Goal: Task Accomplishment & Management: Complete application form

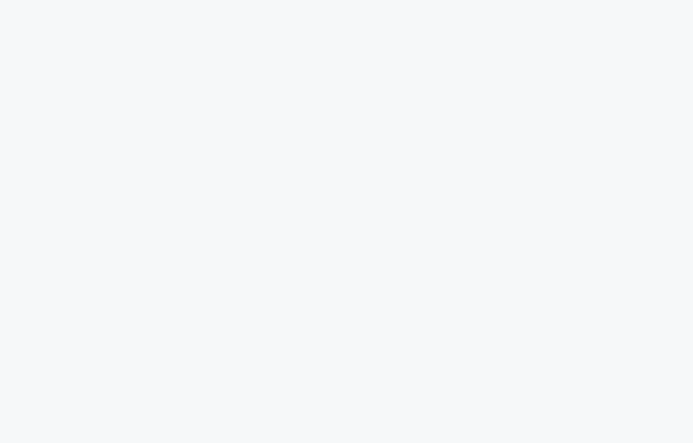
click at [602, 397] on html at bounding box center [346, 221] width 693 height 443
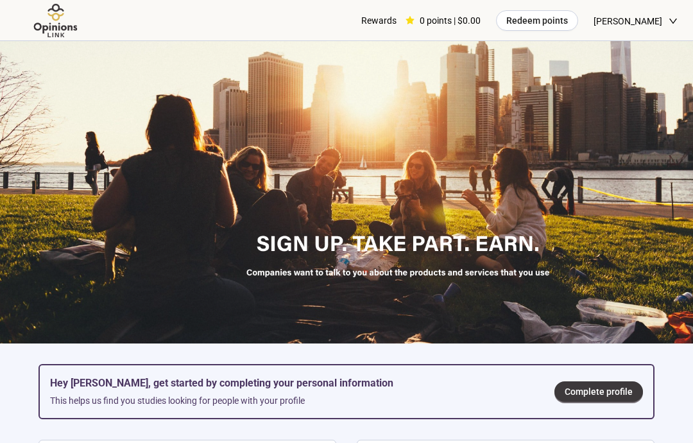
click at [613, 388] on span "Complete profile" at bounding box center [599, 391] width 68 height 14
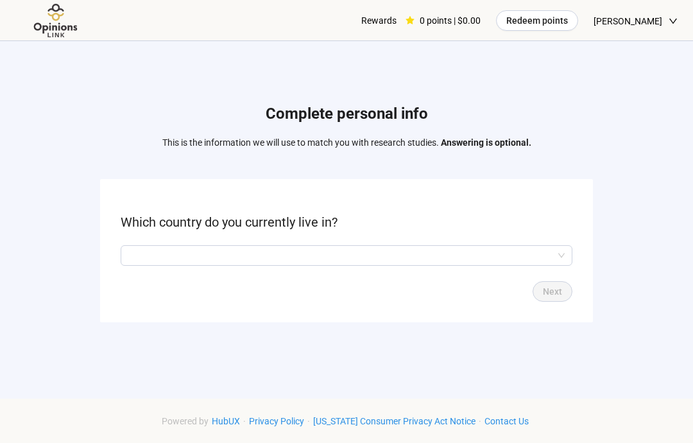
click at [495, 250] on input "search" at bounding box center [346, 255] width 436 height 19
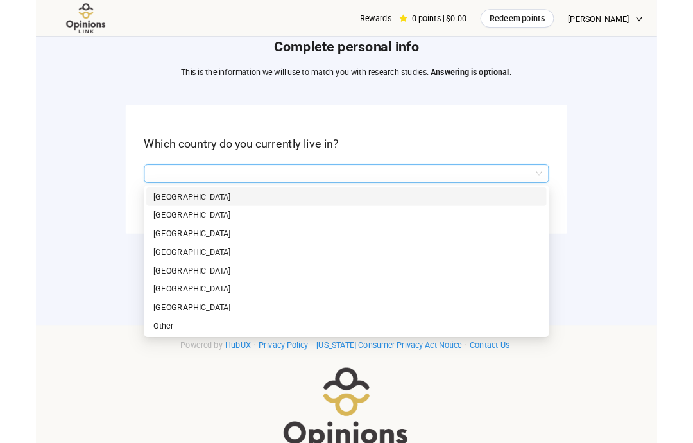
scroll to position [86, 0]
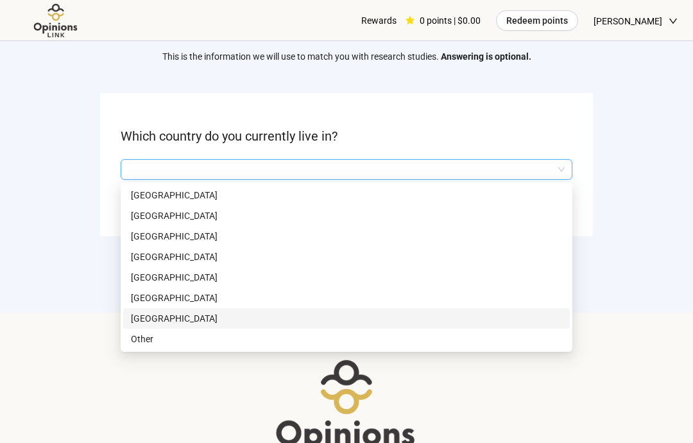
click at [178, 323] on p "[GEOGRAPHIC_DATA]" at bounding box center [346, 318] width 431 height 14
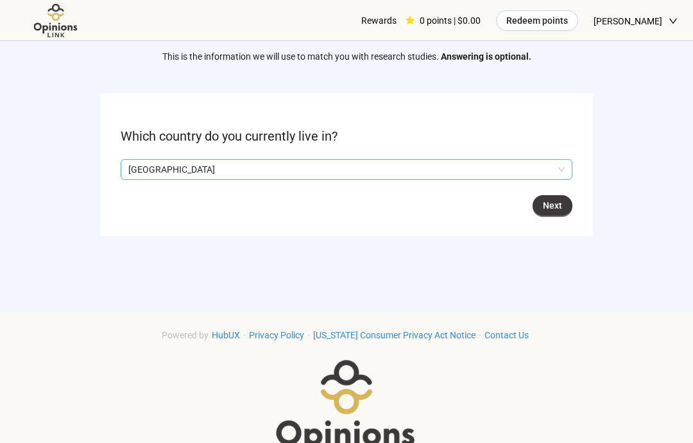
click at [548, 210] on span "Next" at bounding box center [552, 205] width 19 height 14
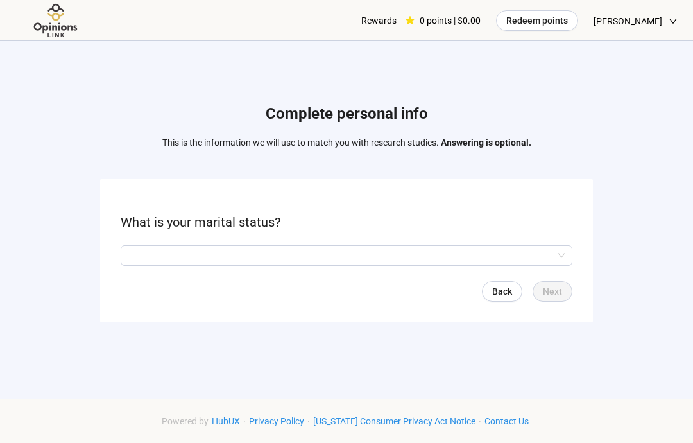
click at [564, 257] on input "search" at bounding box center [346, 255] width 436 height 19
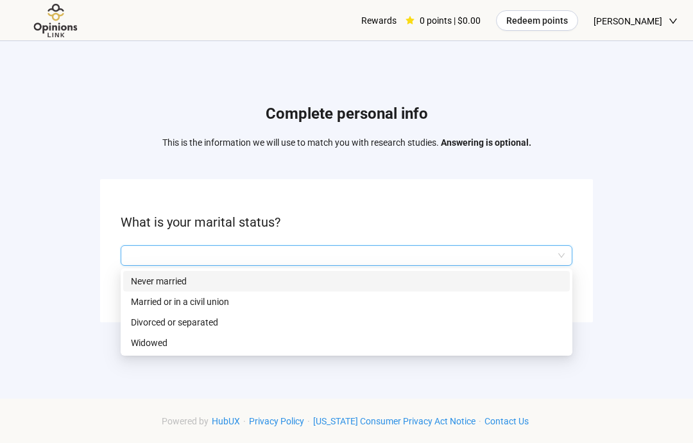
click at [219, 307] on p "Married or in a civil union" at bounding box center [346, 301] width 431 height 14
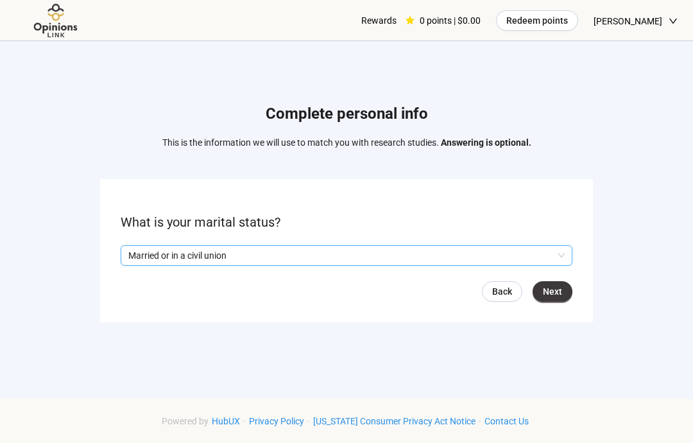
click at [563, 293] on button "Next" at bounding box center [553, 291] width 40 height 21
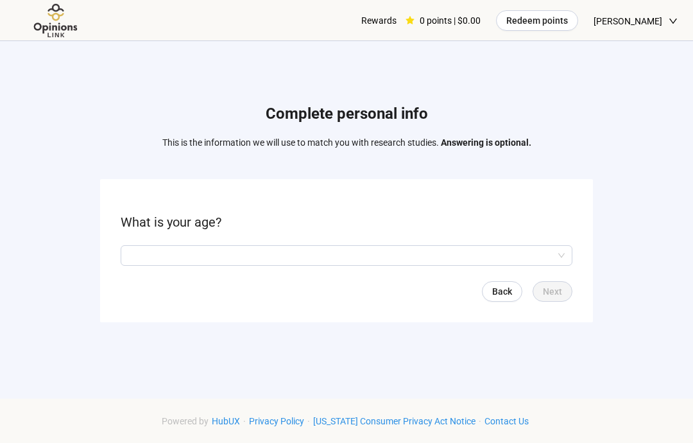
click at [402, 255] on input "search" at bounding box center [346, 255] width 436 height 19
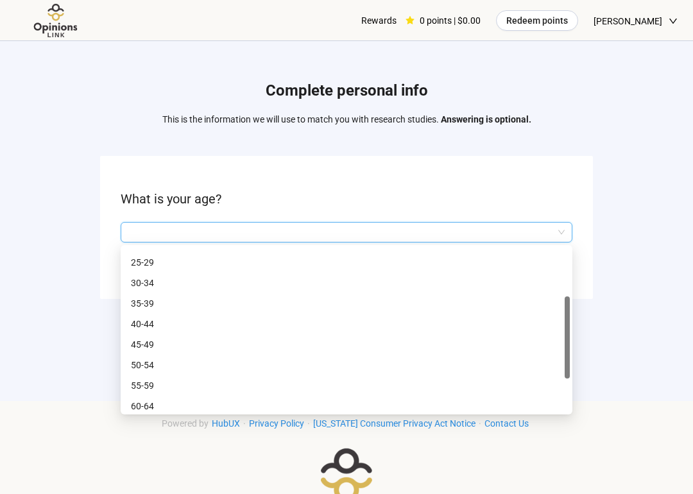
scroll to position [62, 0]
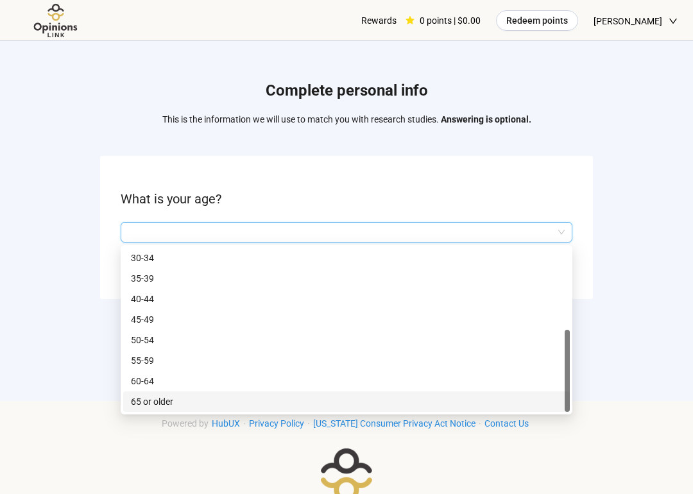
click at [173, 407] on p "65 or older" at bounding box center [346, 402] width 431 height 14
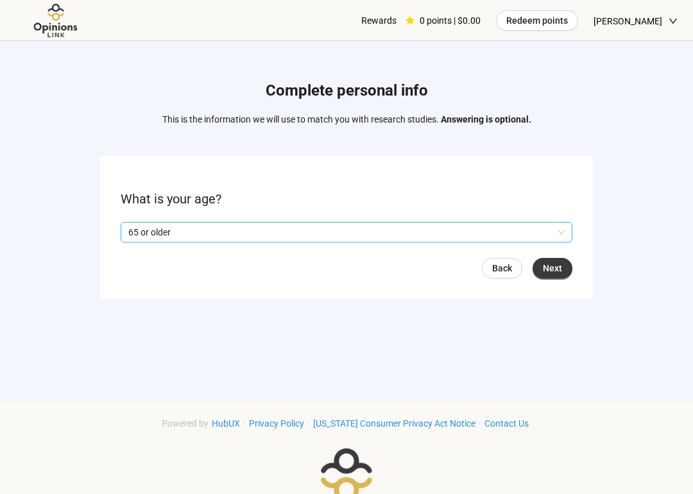
click at [529, 269] on div "Back Next" at bounding box center [347, 268] width 452 height 21
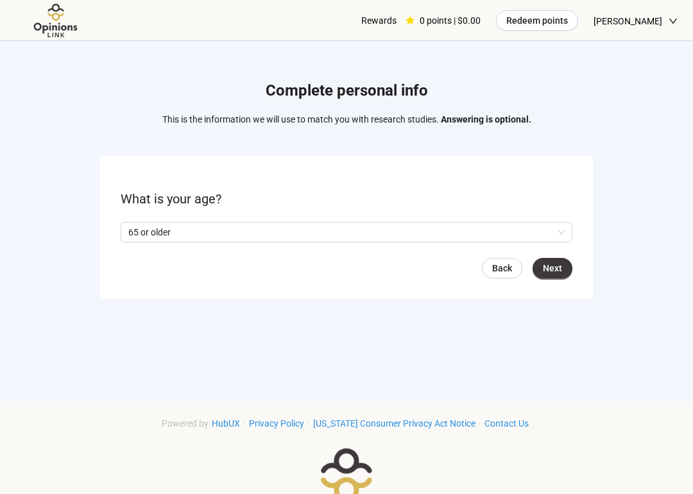
click at [550, 269] on span "Next" at bounding box center [552, 268] width 19 height 14
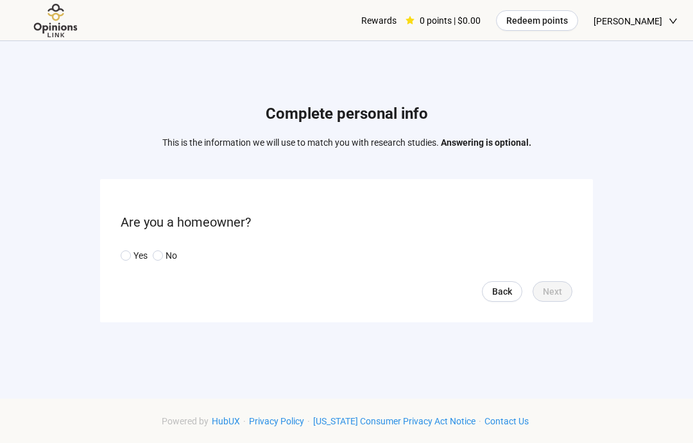
click at [122, 260] on span at bounding box center [126, 255] width 10 height 10
click at [555, 298] on span "Next" at bounding box center [552, 291] width 19 height 14
click at [564, 255] on input "search" at bounding box center [346, 255] width 436 height 19
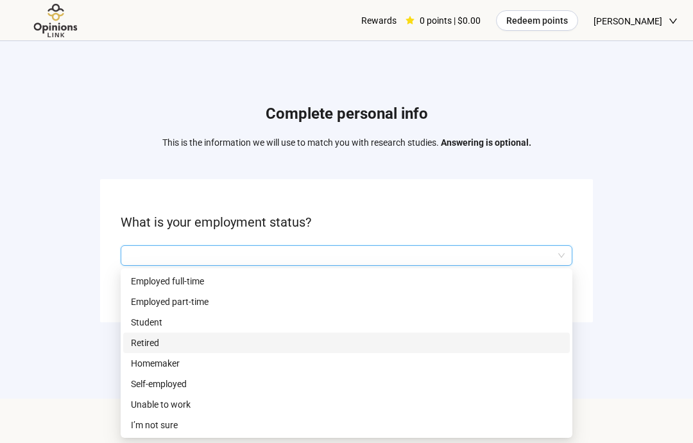
click at [151, 347] on p "Retired" at bounding box center [346, 343] width 431 height 14
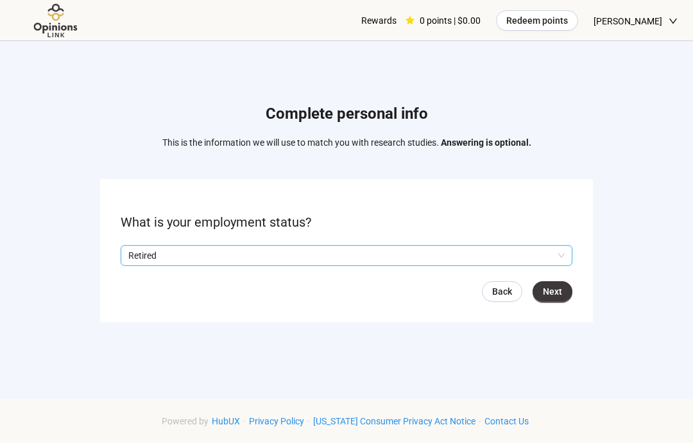
click at [563, 286] on button "Next" at bounding box center [553, 291] width 40 height 21
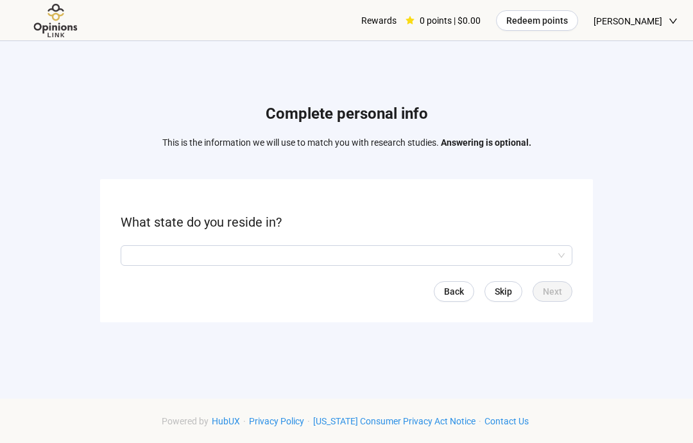
click at [269, 257] on input "search" at bounding box center [346, 255] width 436 height 19
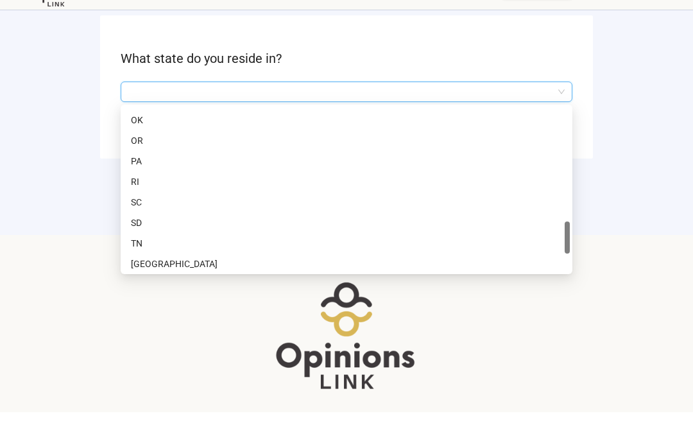
scroll to position [755, 0]
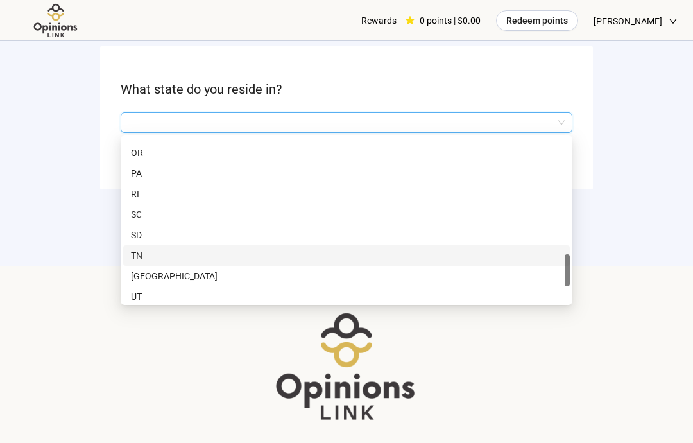
click at [148, 253] on p "TN" at bounding box center [346, 255] width 431 height 14
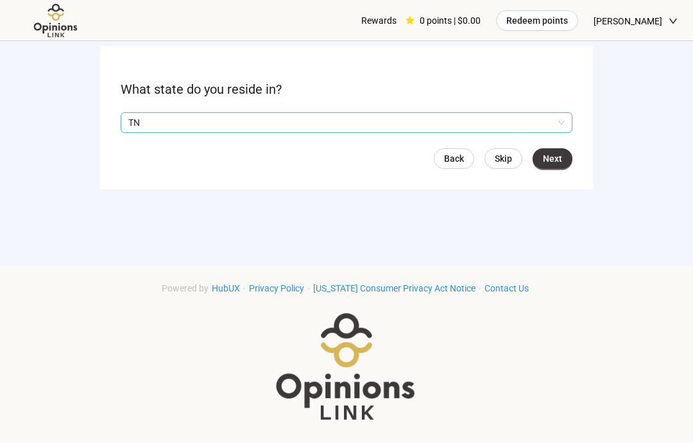
click at [558, 164] on span "Next" at bounding box center [552, 158] width 19 height 14
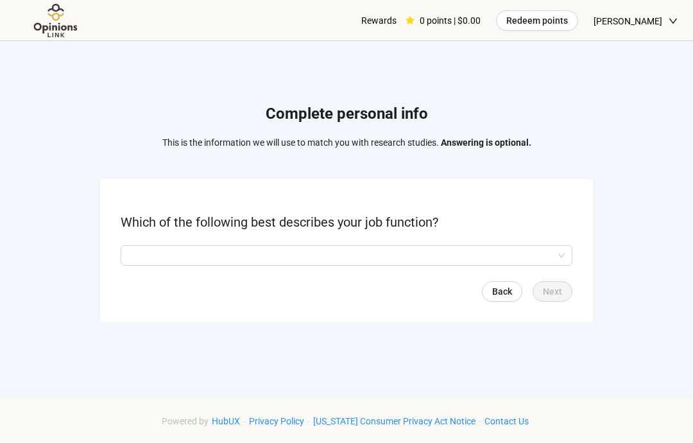
click at [385, 255] on input "search" at bounding box center [346, 255] width 436 height 19
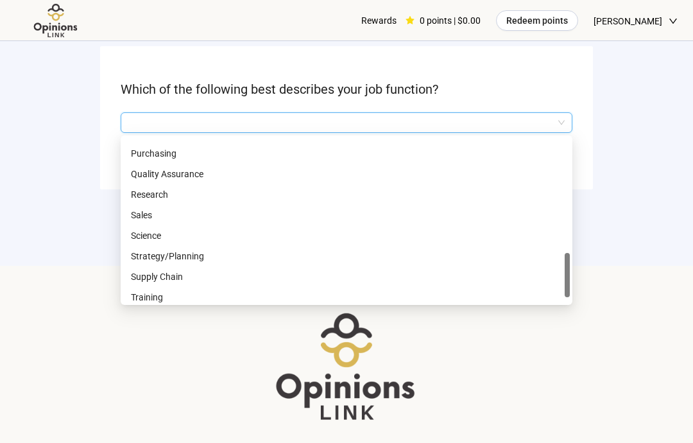
scroll to position [595, 0]
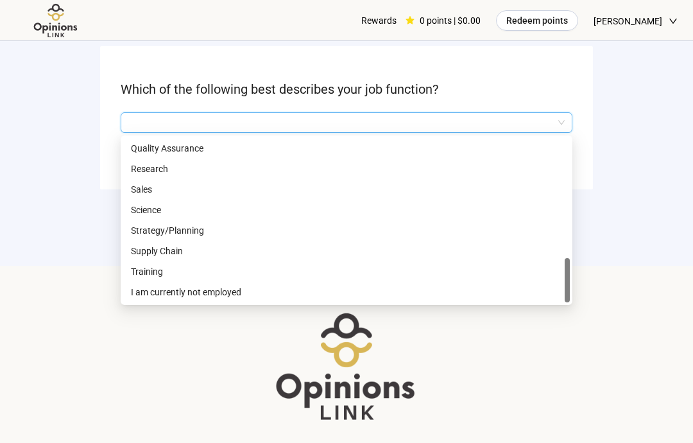
click at [236, 300] on div "I am currently not employed" at bounding box center [346, 292] width 447 height 21
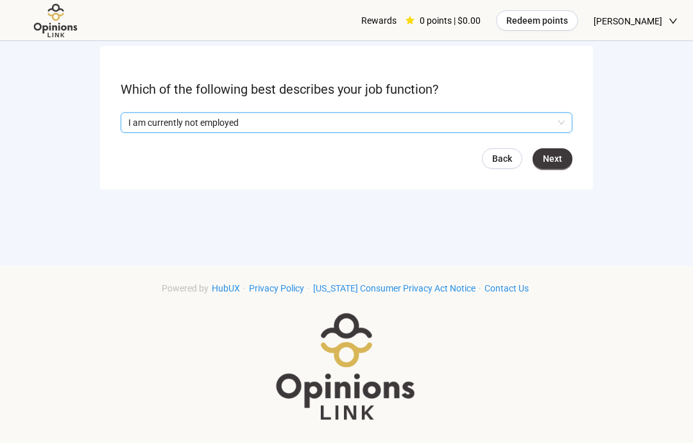
click at [553, 155] on span "Next" at bounding box center [552, 158] width 19 height 14
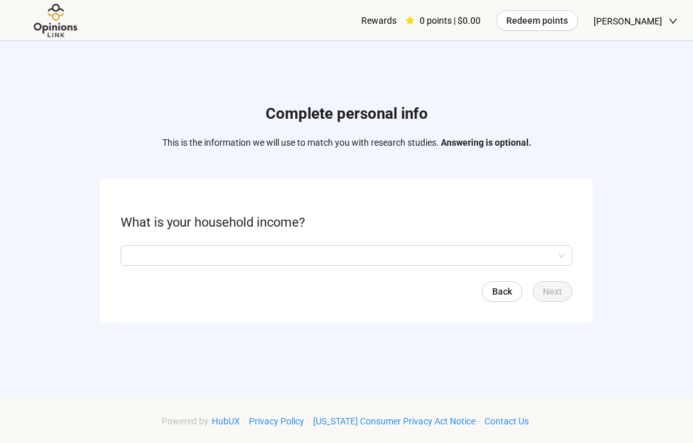
click at [454, 255] on input "search" at bounding box center [346, 255] width 436 height 19
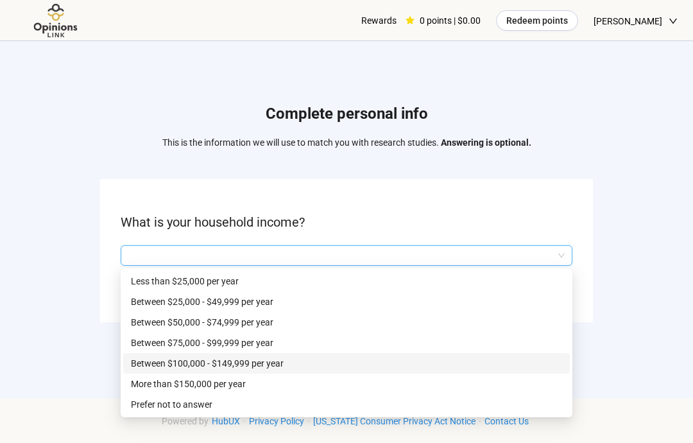
click at [282, 364] on p "Between $100,000 - $149,999 per year" at bounding box center [346, 363] width 431 height 14
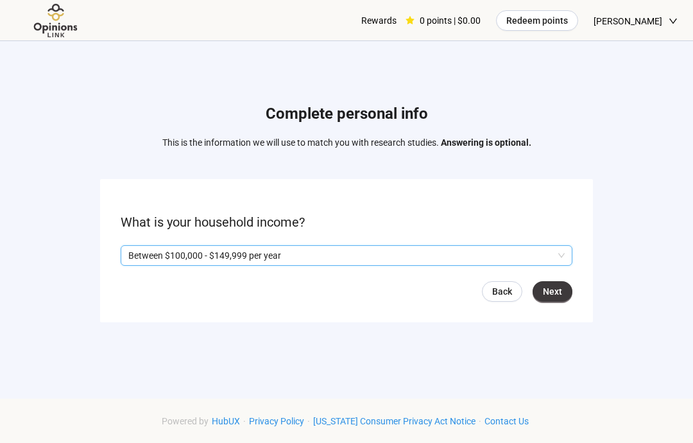
click at [560, 293] on span "Next" at bounding box center [552, 291] width 19 height 14
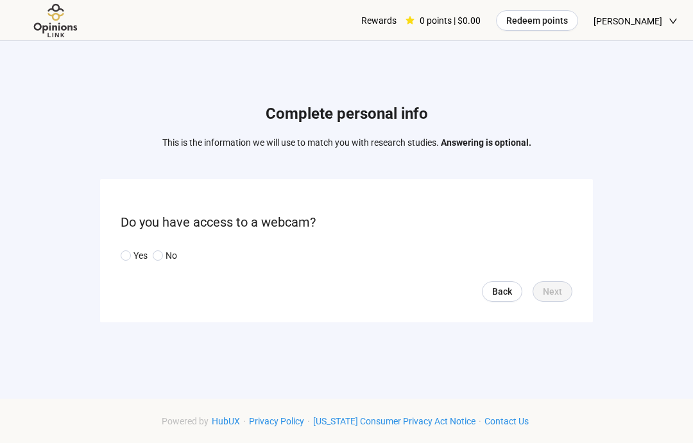
click at [142, 255] on p "Yes" at bounding box center [140, 255] width 14 height 14
click at [554, 298] on span "Next" at bounding box center [552, 291] width 19 height 14
click at [425, 256] on input "search" at bounding box center [346, 255] width 436 height 19
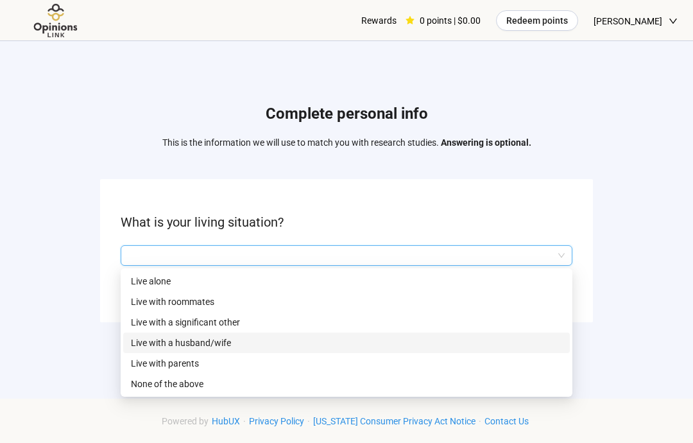
click at [227, 347] on p "Live with a husband/wife" at bounding box center [346, 343] width 431 height 14
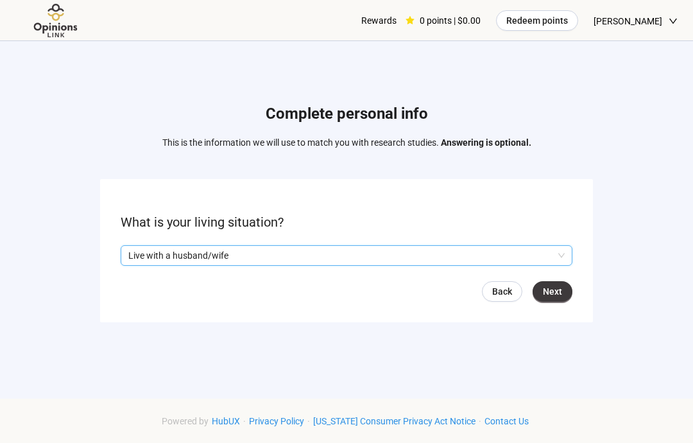
click at [557, 294] on span "Next" at bounding box center [552, 291] width 19 height 14
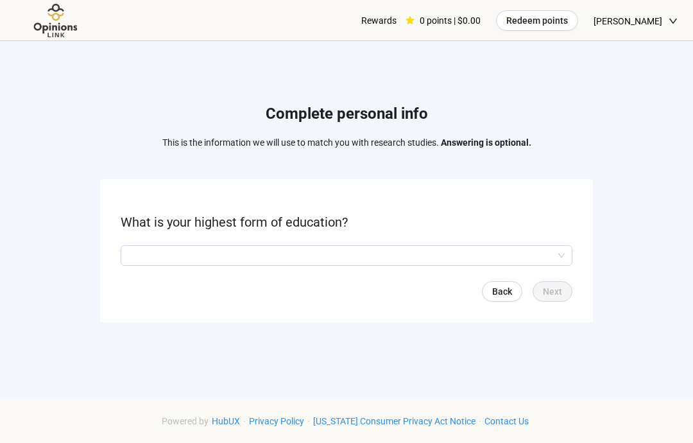
click at [479, 253] on input "search" at bounding box center [346, 255] width 436 height 19
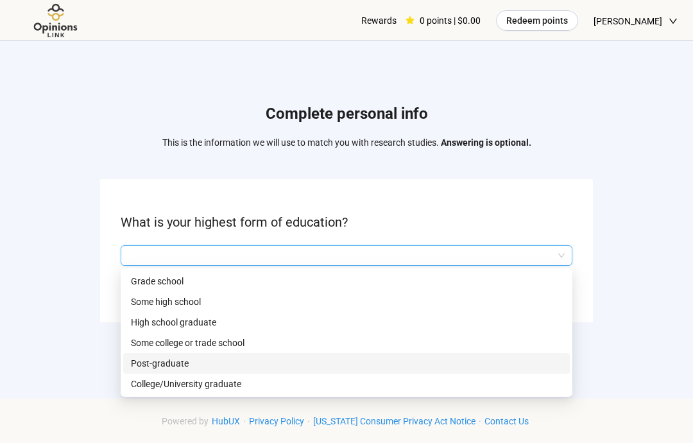
click at [180, 359] on p "Post-graduate" at bounding box center [346, 363] width 431 height 14
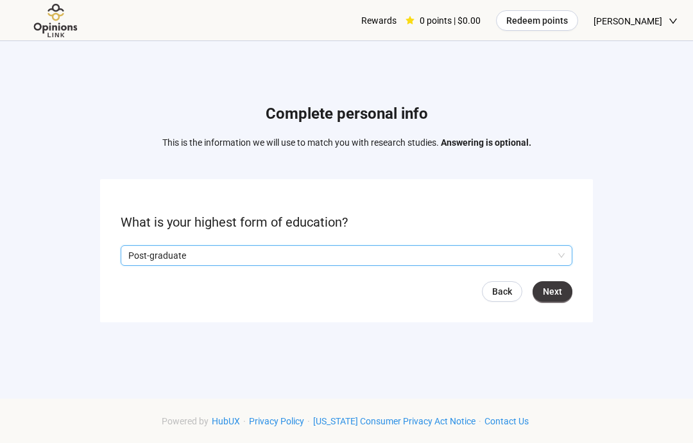
click at [554, 295] on span "Next" at bounding box center [552, 291] width 19 height 14
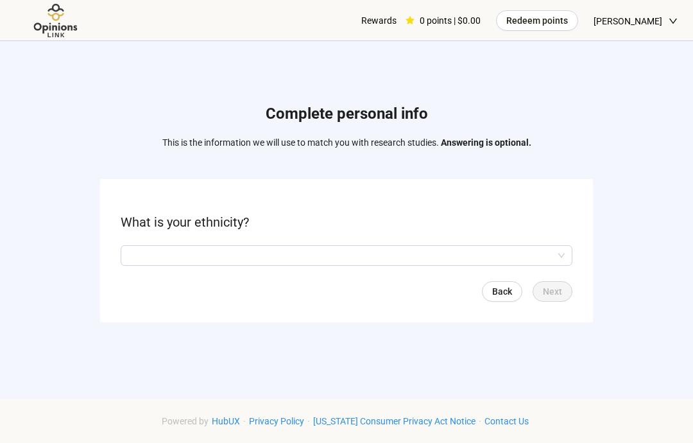
click at [556, 255] on input "search" at bounding box center [346, 255] width 436 height 19
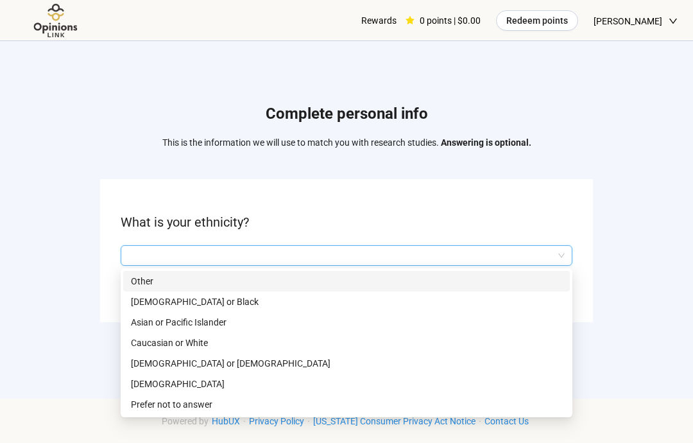
click at [208, 348] on p "Caucasian or White" at bounding box center [346, 343] width 431 height 14
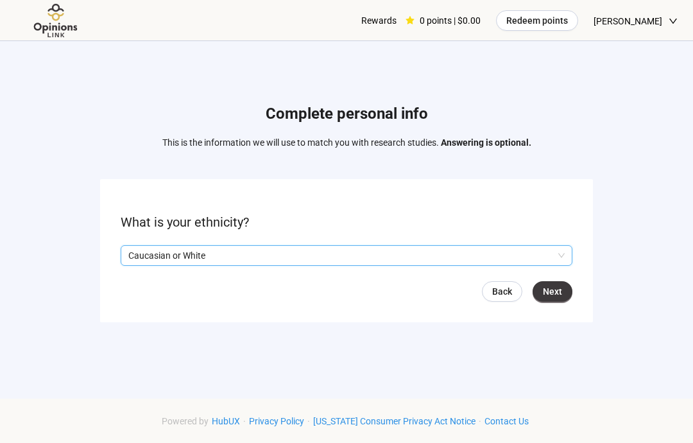
click at [554, 301] on button "Next" at bounding box center [553, 291] width 40 height 21
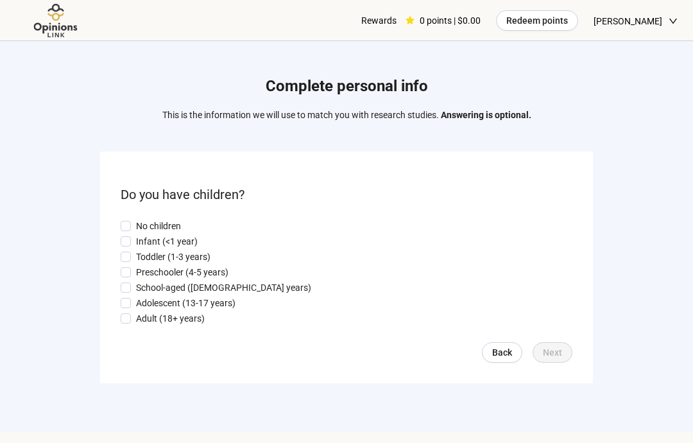
click at [141, 321] on p "Adult (18+ years)" at bounding box center [170, 318] width 69 height 14
click at [556, 355] on span "Next" at bounding box center [552, 352] width 19 height 14
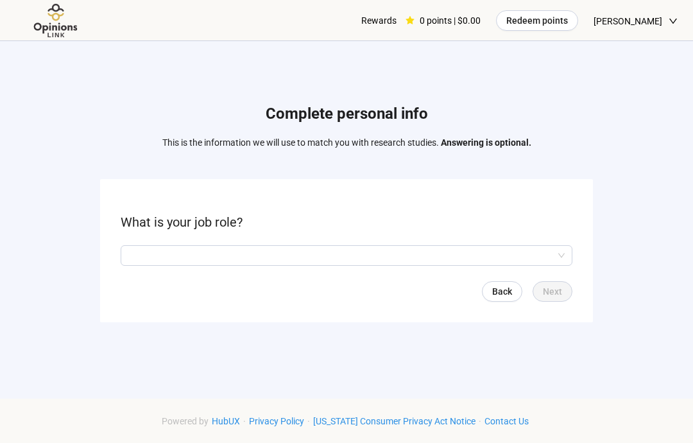
click at [373, 257] on input "search" at bounding box center [346, 255] width 436 height 19
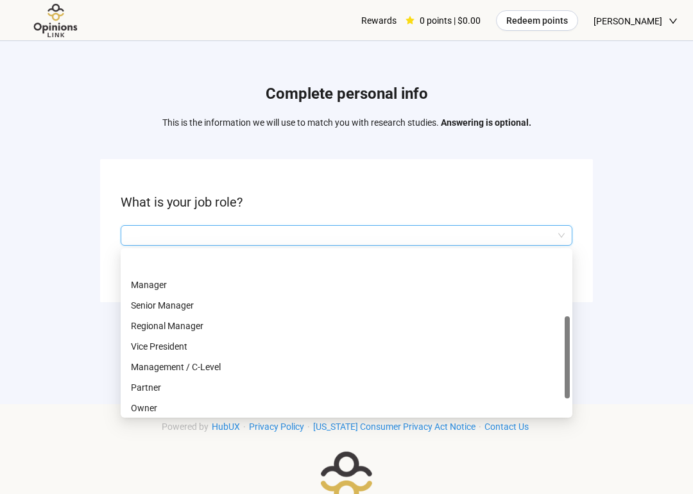
scroll to position [82, 0]
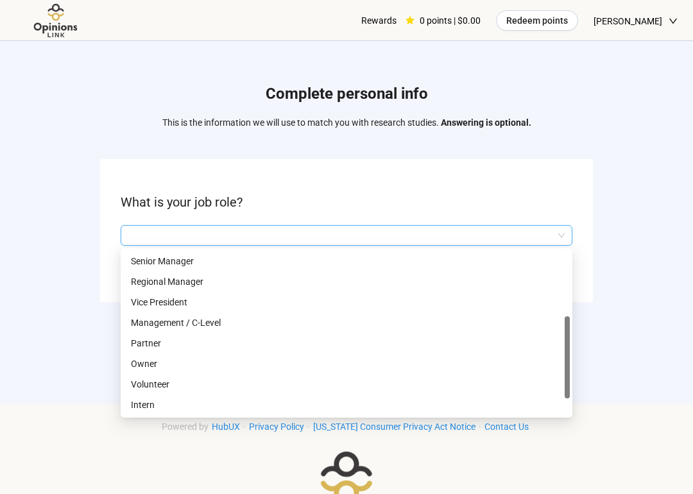
click at [366, 294] on div "Vice President" at bounding box center [346, 302] width 447 height 21
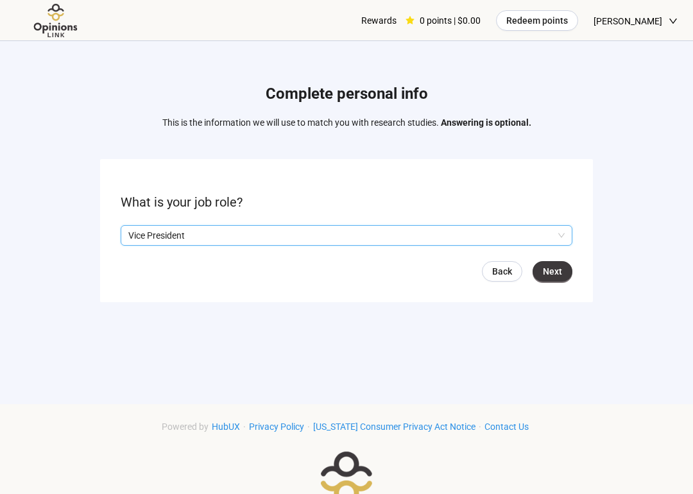
click at [434, 235] on p "Vice President" at bounding box center [340, 235] width 425 height 19
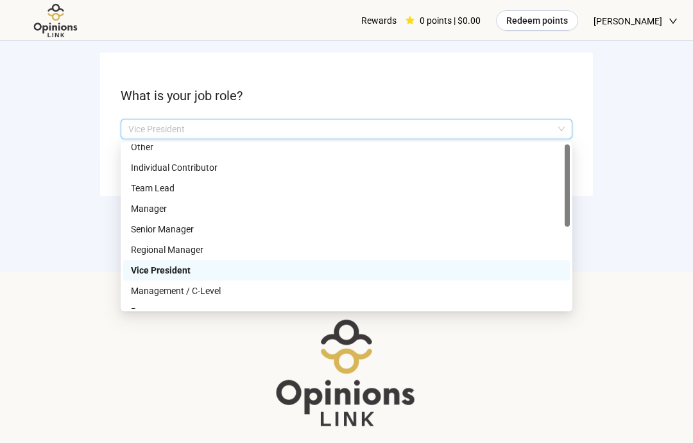
scroll to position [0, 0]
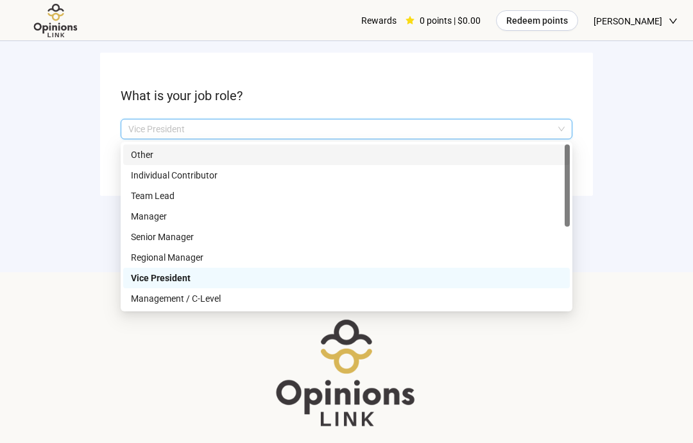
click at [151, 156] on p "Other" at bounding box center [346, 155] width 431 height 14
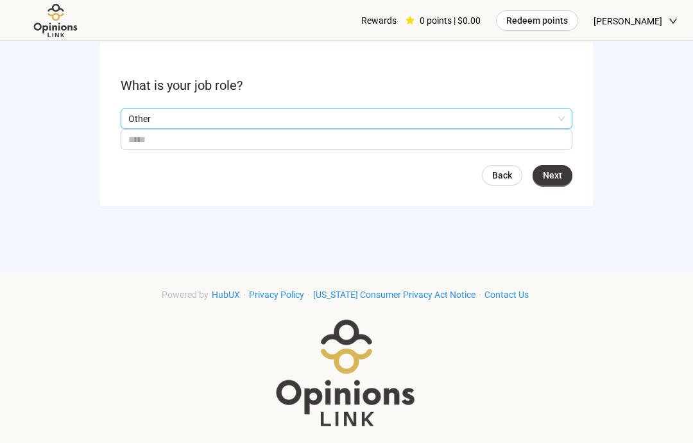
click at [565, 178] on button "Next" at bounding box center [553, 175] width 40 height 21
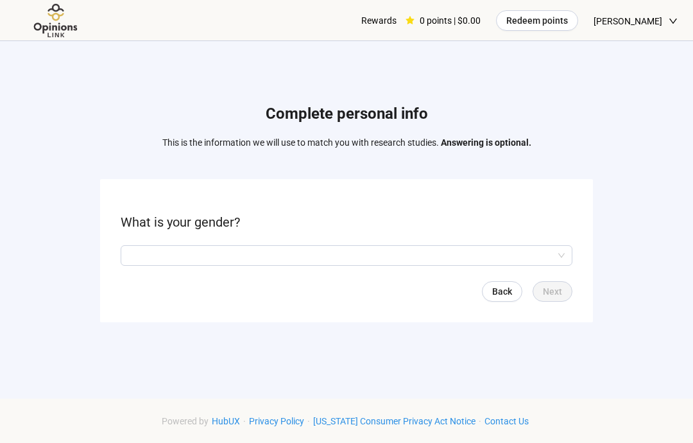
click at [340, 251] on input "search" at bounding box center [346, 255] width 436 height 19
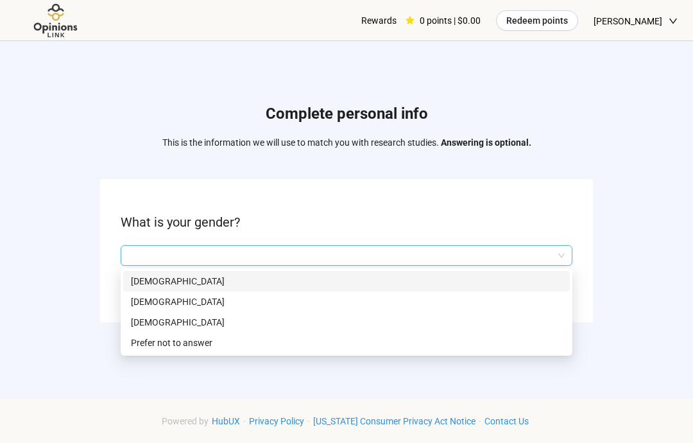
click at [150, 303] on p "[DEMOGRAPHIC_DATA]" at bounding box center [346, 301] width 431 height 14
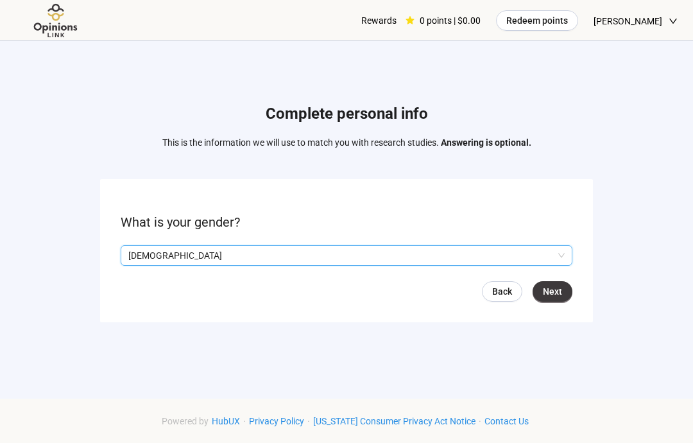
click at [561, 298] on span "Next" at bounding box center [552, 291] width 19 height 14
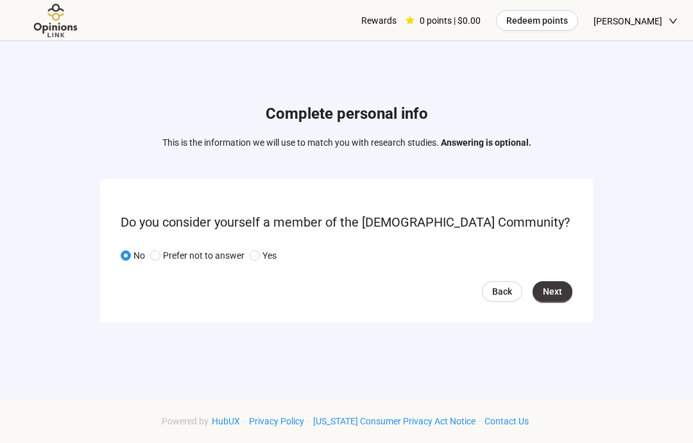
click at [564, 294] on button "Next" at bounding box center [553, 291] width 40 height 21
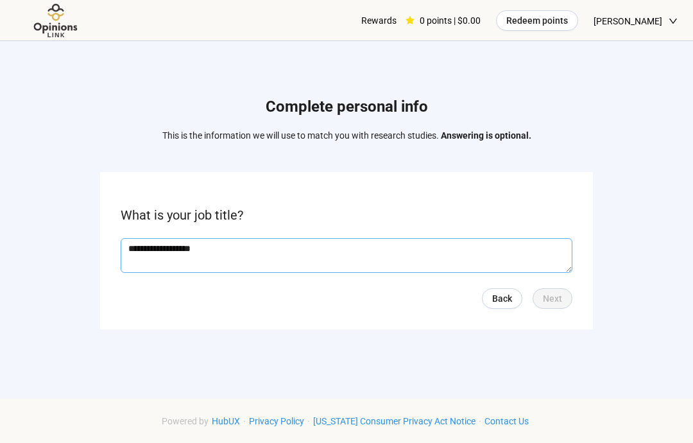
click at [481, 254] on textarea "**********" at bounding box center [347, 255] width 452 height 35
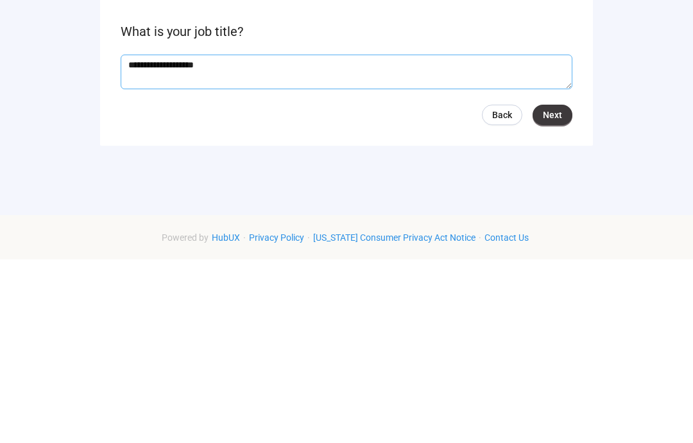
type textarea "**********"
click at [556, 291] on span "Next" at bounding box center [552, 298] width 19 height 14
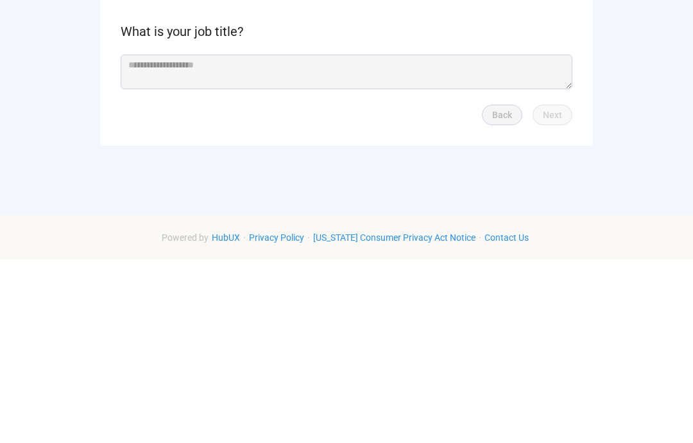
scroll to position [133, 0]
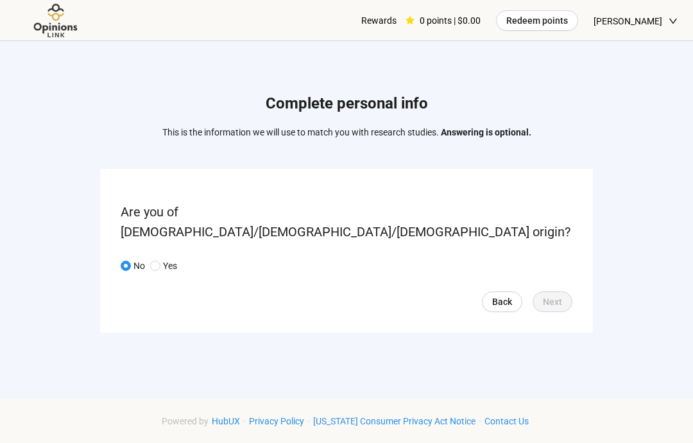
click at [176, 260] on p "Yes" at bounding box center [170, 266] width 14 height 14
click at [134, 259] on p "No" at bounding box center [139, 266] width 12 height 14
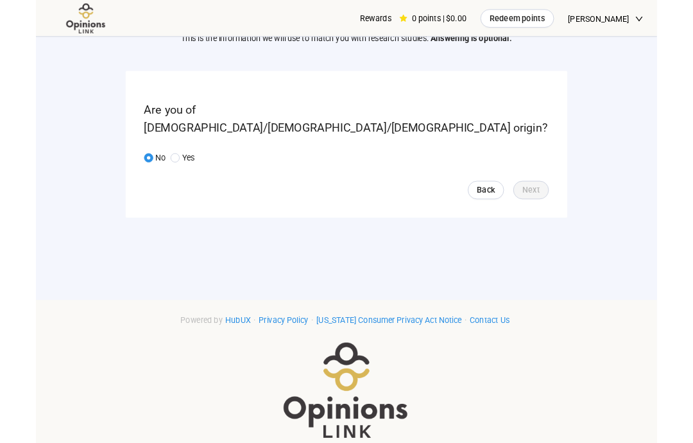
scroll to position [133, 0]
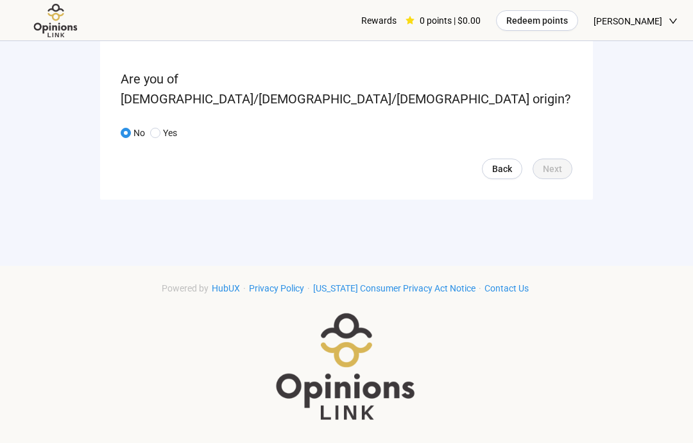
click at [547, 168] on form "Are you of [DEMOGRAPHIC_DATA]/[DEMOGRAPHIC_DATA]/[DEMOGRAPHIC_DATA] origin? No …" at bounding box center [346, 118] width 493 height 164
click at [118, 117] on form "Are you of [DEMOGRAPHIC_DATA]/[DEMOGRAPHIC_DATA]/[DEMOGRAPHIC_DATA] origin? No …" at bounding box center [346, 118] width 493 height 164
click at [163, 126] on p "Yes" at bounding box center [170, 133] width 14 height 14
click at [133, 126] on p "No" at bounding box center [139, 133] width 12 height 14
click at [501, 164] on span "Back" at bounding box center [502, 169] width 20 height 14
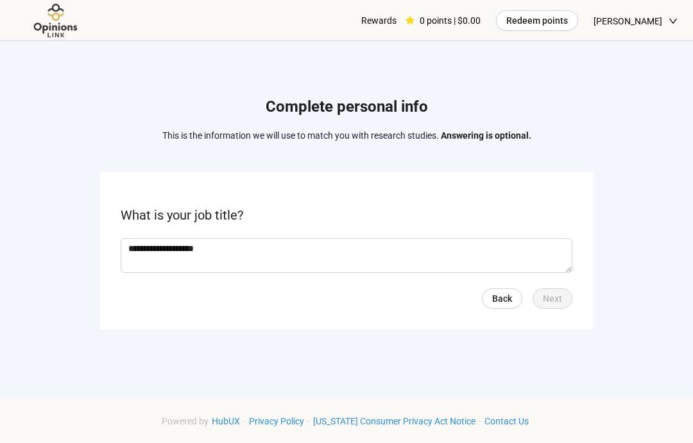
click at [502, 291] on span "Back" at bounding box center [502, 298] width 20 height 14
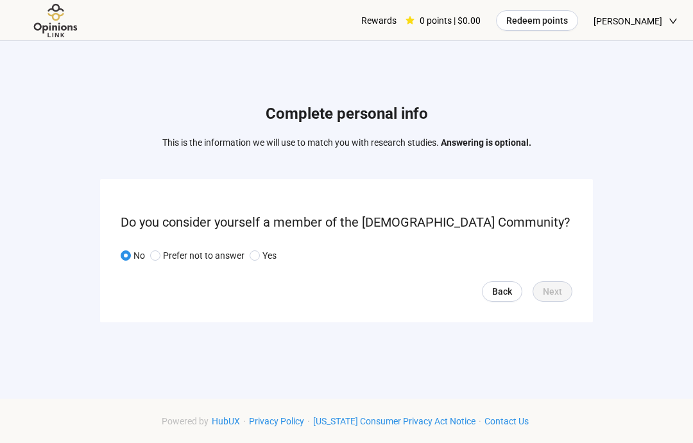
click at [507, 300] on link "Back" at bounding box center [502, 291] width 40 height 21
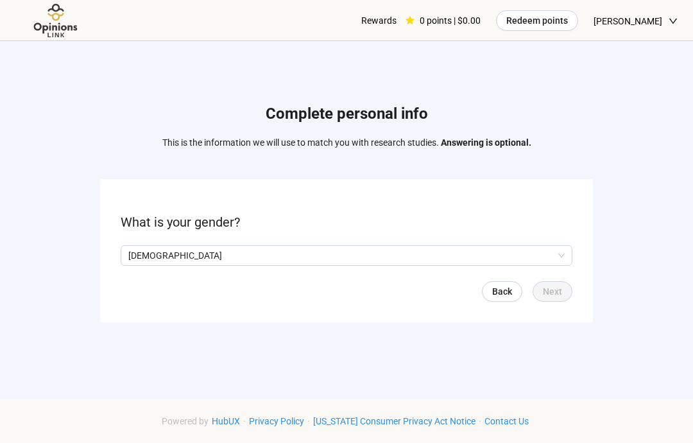
click at [564, 260] on span "[DEMOGRAPHIC_DATA]" at bounding box center [346, 255] width 436 height 19
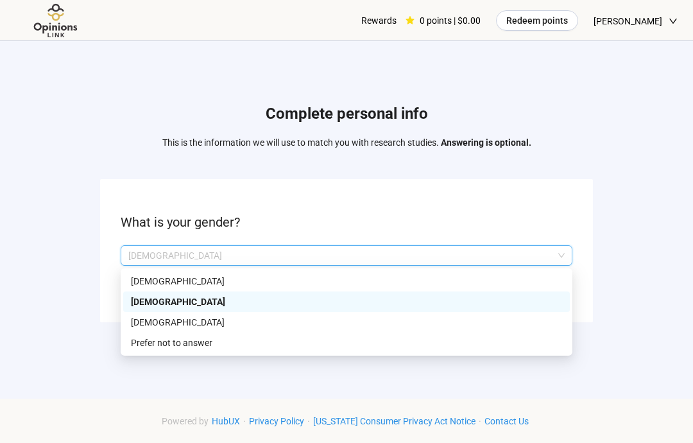
click at [518, 307] on p "[DEMOGRAPHIC_DATA]" at bounding box center [346, 301] width 431 height 14
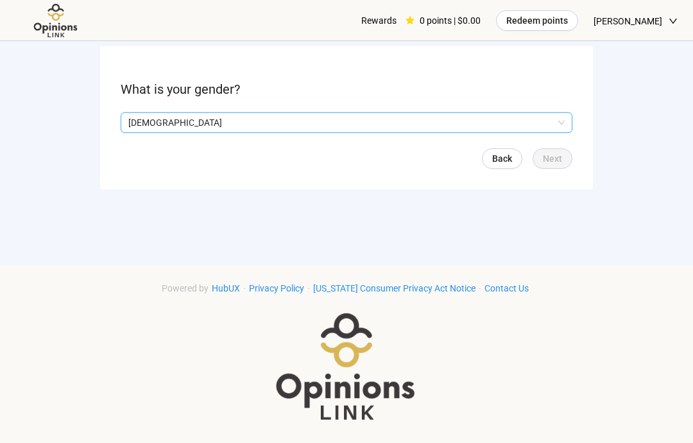
scroll to position [101, 0]
